Goal: Task Accomplishment & Management: Use online tool/utility

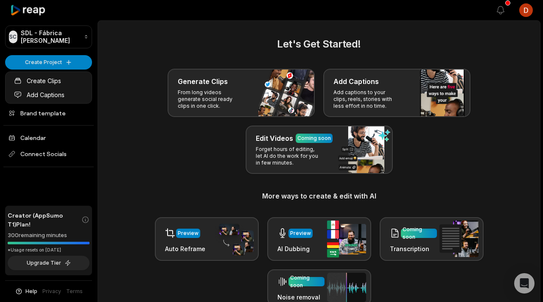
click at [98, 139] on html "SC SDL - Fábrica de Cortes Create Project Home Projects Brand template Calendar…" at bounding box center [271, 151] width 543 height 302
click at [72, 86] on link "Home" at bounding box center [48, 82] width 87 height 14
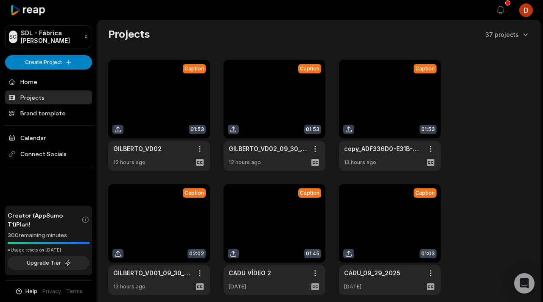
click at [170, 115] on link at bounding box center [159, 115] width 102 height 111
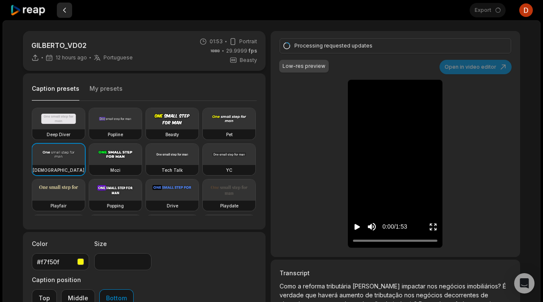
click at [63, 11] on button at bounding box center [64, 10] width 15 height 15
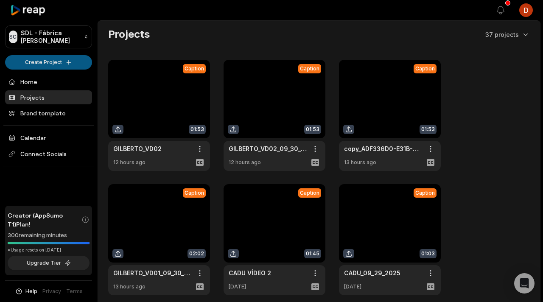
click at [33, 61] on html "SC SDL - Fábrica [PERSON_NAME] Create Project Home Projects Brand template Cale…" at bounding box center [271, 151] width 543 height 302
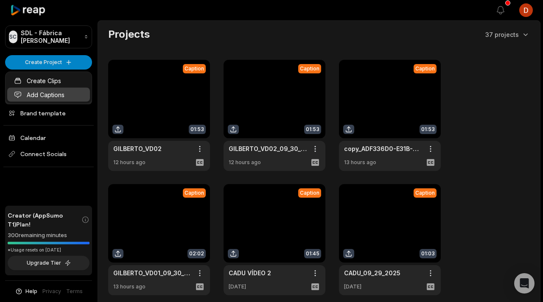
click at [54, 92] on link "Add Captions" at bounding box center [48, 95] width 83 height 14
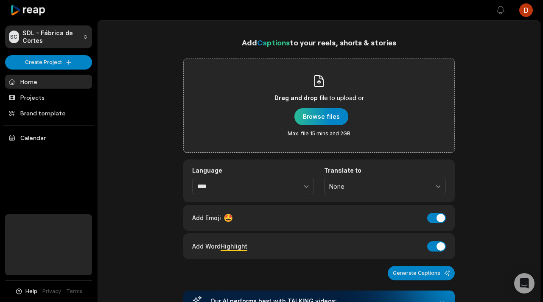
click at [315, 118] on div "button" at bounding box center [322, 116] width 54 height 17
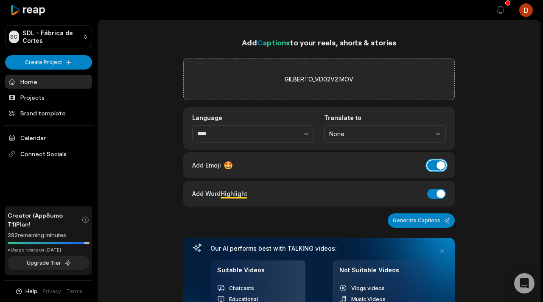
click at [441, 163] on button "Add Emoji" at bounding box center [436, 165] width 19 height 10
click at [441, 192] on button "Add Word Highlight" at bounding box center [436, 194] width 19 height 10
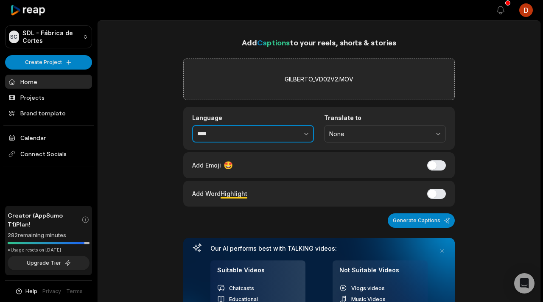
click at [278, 131] on button "button" at bounding box center [288, 134] width 52 height 18
type input "**********"
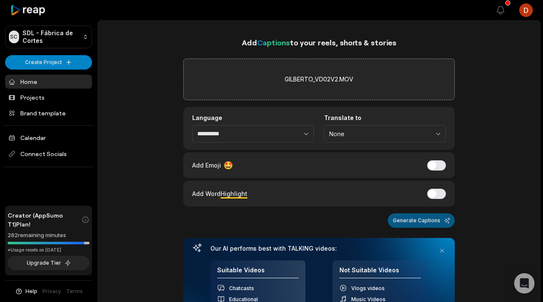
click at [409, 217] on button "Generate Captions" at bounding box center [421, 220] width 67 height 14
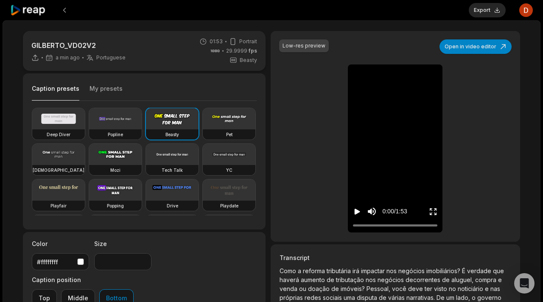
click at [101, 89] on button "My presets" at bounding box center [106, 92] width 33 height 16
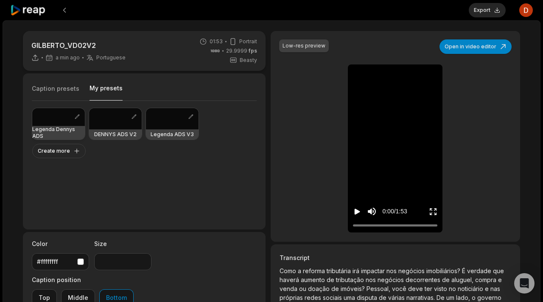
click at [51, 127] on h3 "Legenda Dennys ADS" at bounding box center [58, 133] width 53 height 14
type input "**"
click at [359, 211] on icon "Play video" at bounding box center [358, 212] width 6 height 6
click at [356, 209] on icon "Pause video" at bounding box center [355, 212] width 1 height 6
click at [489, 12] on button "Export" at bounding box center [487, 10] width 37 height 14
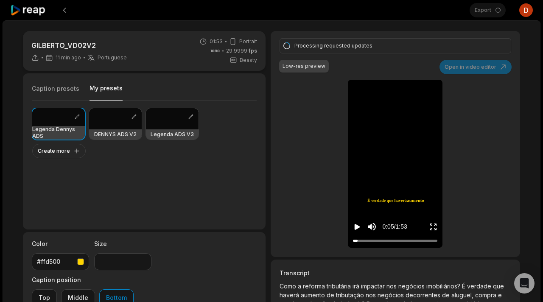
click at [293, 160] on div "Processing requested updates Low-res preview Open in video editor Como a reform…" at bounding box center [396, 144] width 250 height 226
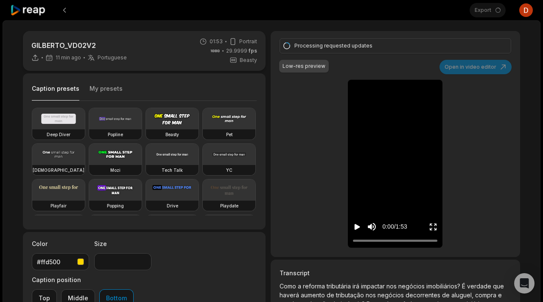
click at [354, 222] on button "Play video" at bounding box center [357, 227] width 8 height 16
click at [361, 227] on icon "Pause video" at bounding box center [357, 227] width 8 height 8
click at [304, 241] on div "Processing requested updates Low-res preview Open in video editor Como a reform…" at bounding box center [396, 144] width 250 height 226
click at [349, 233] on div "0:05 / 1:53" at bounding box center [395, 225] width 95 height 46
click at [356, 230] on icon "Pause video" at bounding box center [357, 227] width 8 height 8
